Goal: Check status: Check status

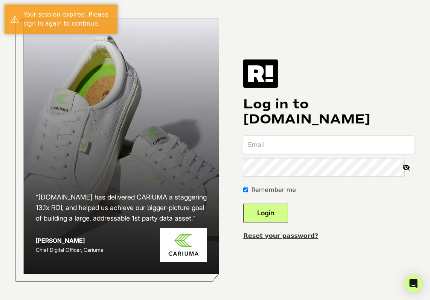
type input "[EMAIL_ADDRESS][DOMAIN_NAME]"
click at [278, 214] on button "Login" at bounding box center [265, 212] width 45 height 19
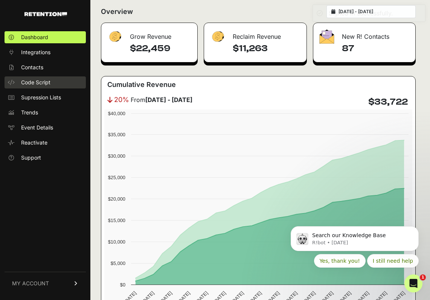
scroll to position [100, 0]
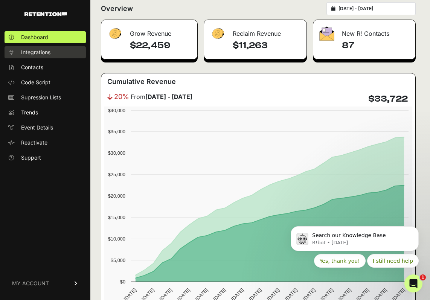
click at [32, 55] on span "Integrations" at bounding box center [35, 53] width 29 height 8
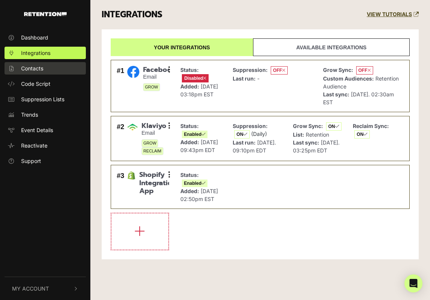
click at [30, 67] on span "Contacts" at bounding box center [32, 68] width 22 height 8
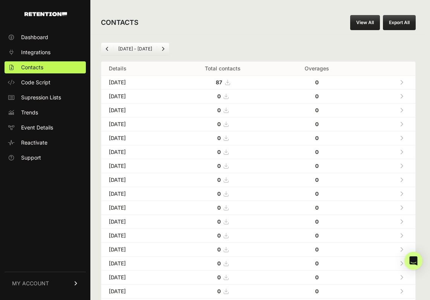
click at [39, 40] on span "Dashboard" at bounding box center [34, 37] width 27 height 8
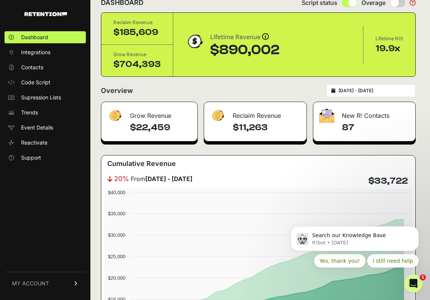
scroll to position [21, 0]
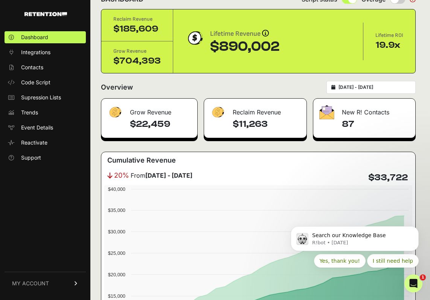
click at [346, 116] on div "New R! Contacts" at bounding box center [364, 110] width 102 height 23
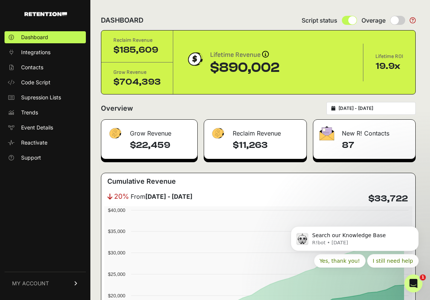
drag, startPoint x: 129, startPoint y: 146, endPoint x: 178, endPoint y: 145, distance: 48.5
click at [178, 145] on div "$22,459" at bounding box center [149, 149] width 96 height 20
click at [178, 145] on h4 "$22,459" at bounding box center [160, 145] width 61 height 12
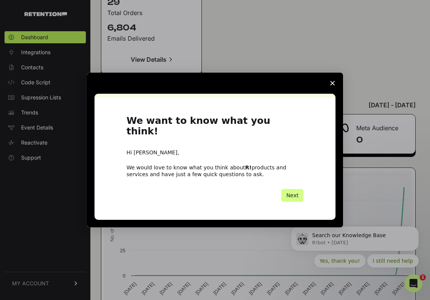
click at [332, 85] on span "Close survey" at bounding box center [332, 83] width 21 height 21
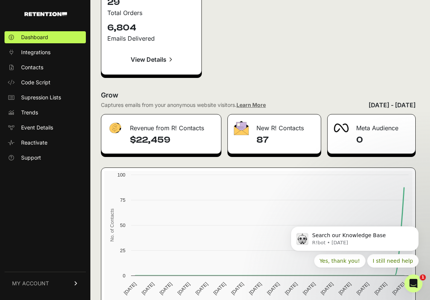
scroll to position [1179, 0]
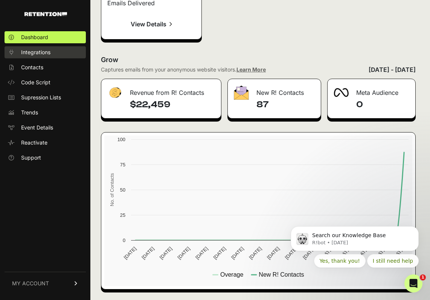
click at [61, 52] on link "Integrations" at bounding box center [45, 52] width 81 height 12
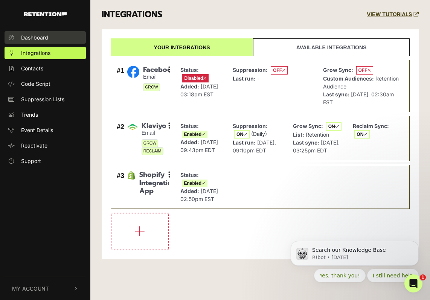
click at [39, 40] on span "Dashboard" at bounding box center [34, 37] width 27 height 8
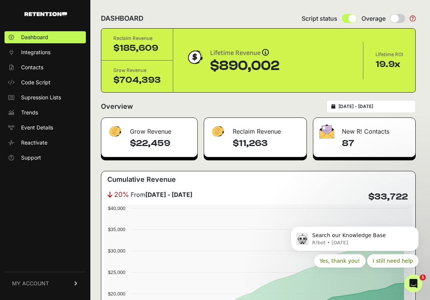
drag, startPoint x: 363, startPoint y: 146, endPoint x: 368, endPoint y: 146, distance: 4.5
click at [368, 146] on div "87" at bounding box center [364, 147] width 102 height 20
drag, startPoint x: 365, startPoint y: 131, endPoint x: 335, endPoint y: 128, distance: 29.9
click at [365, 131] on div "New R! Contacts" at bounding box center [364, 129] width 102 height 23
drag, startPoint x: 378, startPoint y: 130, endPoint x: 343, endPoint y: 129, distance: 35.7
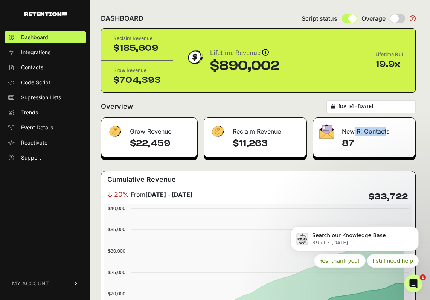
click at [343, 129] on div "New R! Contacts" at bounding box center [364, 129] width 102 height 23
click at [344, 129] on div "New R! Contacts" at bounding box center [364, 129] width 102 height 23
click at [326, 132] on img at bounding box center [326, 131] width 15 height 14
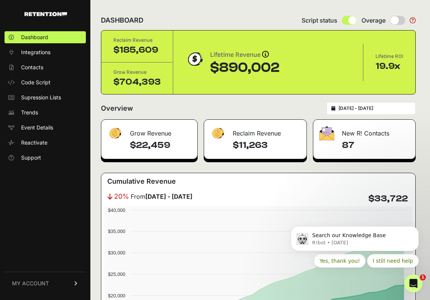
click at [360, 106] on input "2025-08-10 - 2025-09-09" at bounding box center [374, 108] width 72 height 6
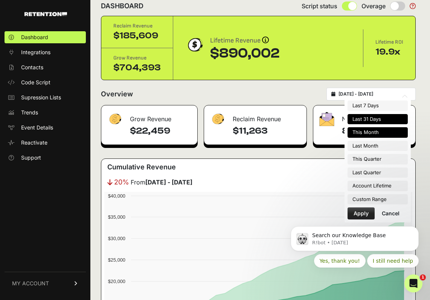
type input "2025-08-01"
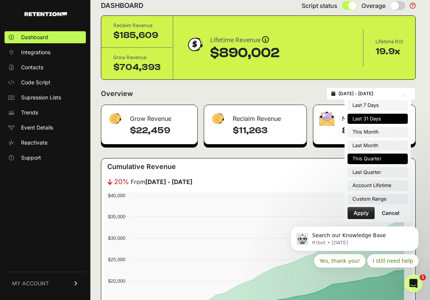
type input "2025-08-31"
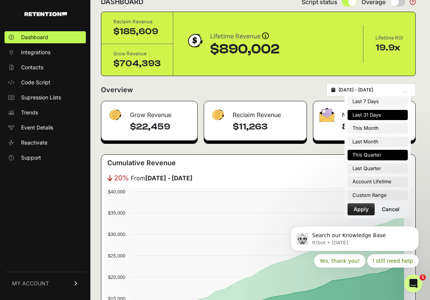
type input "2025-07-01"
type input "2025-09-30"
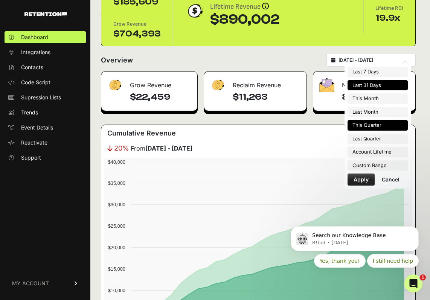
scroll to position [49, 0]
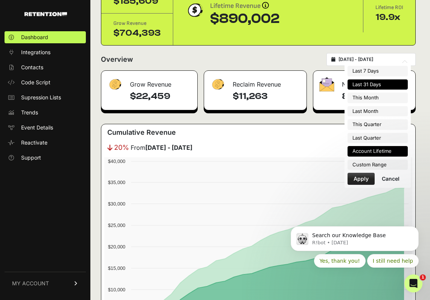
type input "2023-02-13"
type input "[DATE]"
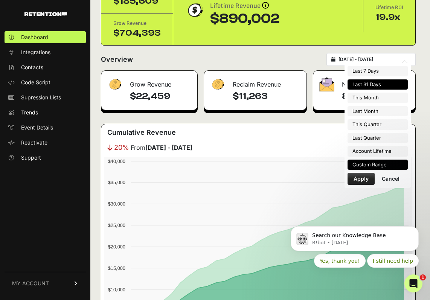
click at [357, 161] on li "Custom Range" at bounding box center [377, 164] width 60 height 11
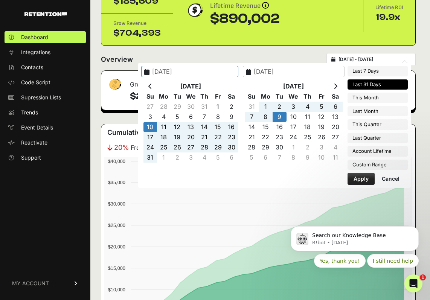
type input "[DATE]"
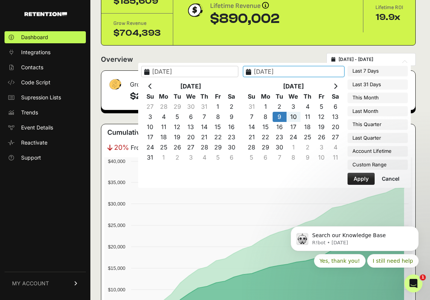
type input "2025-09-09"
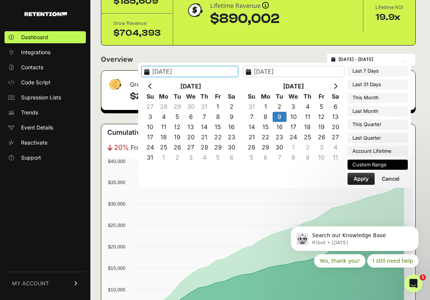
type input "2025-09-09"
click at [365, 178] on button "Apply" at bounding box center [360, 179] width 27 height 12
type input "2025-09-09 - 2025-09-09"
